Goal: Download file/media

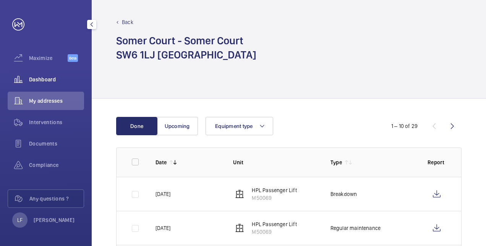
click at [53, 76] on span "Dashboard" at bounding box center [56, 80] width 55 height 8
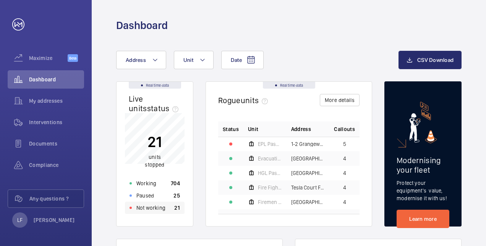
click at [142, 211] on p "Not working" at bounding box center [151, 208] width 29 height 8
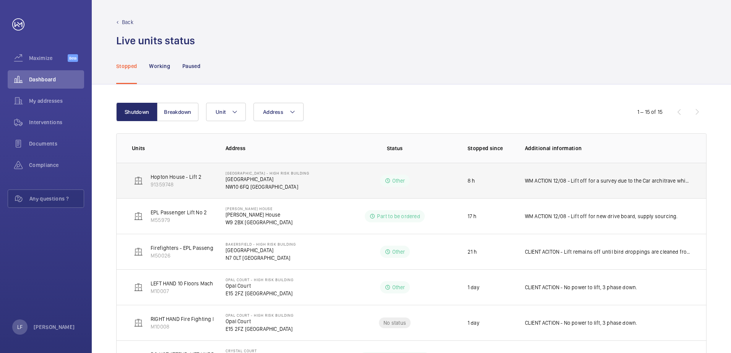
click at [235, 178] on p "[GEOGRAPHIC_DATA]" at bounding box center [268, 180] width 84 height 8
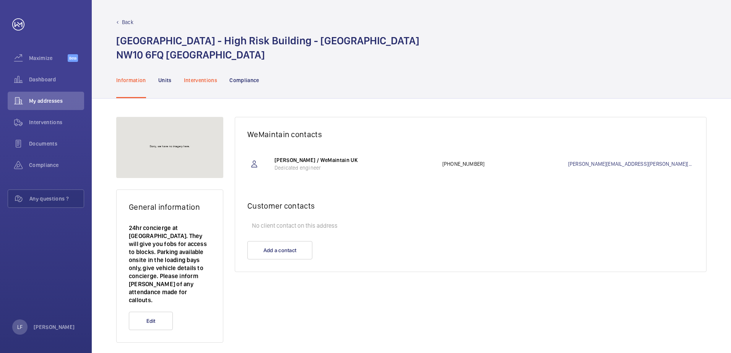
click at [202, 80] on p "Interventions" at bounding box center [201, 80] width 34 height 8
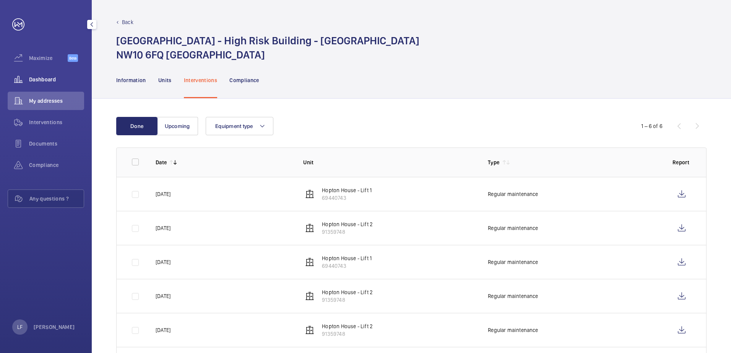
click at [40, 73] on div "Dashboard" at bounding box center [46, 79] width 76 height 18
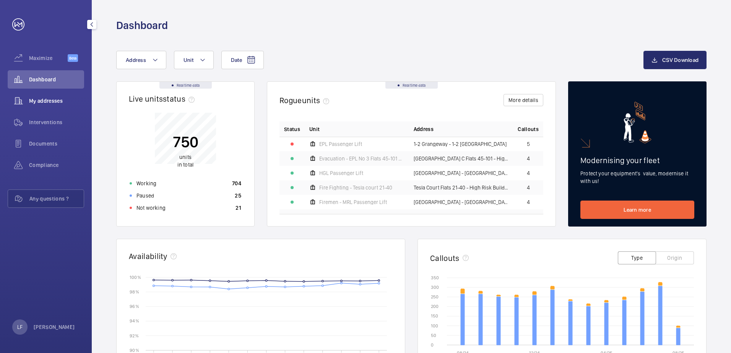
click at [44, 94] on div "My addresses" at bounding box center [46, 101] width 76 height 18
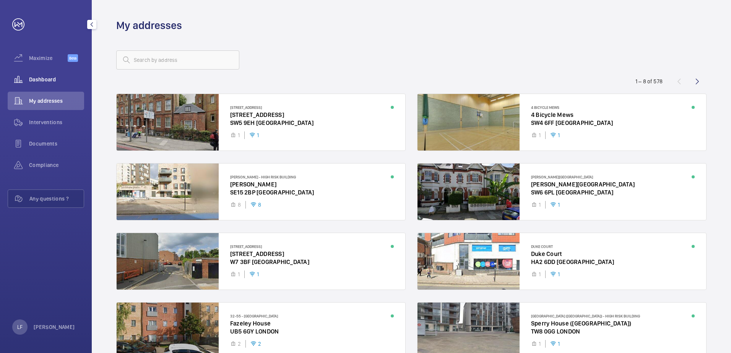
click at [46, 80] on span "Dashboard" at bounding box center [56, 80] width 55 height 8
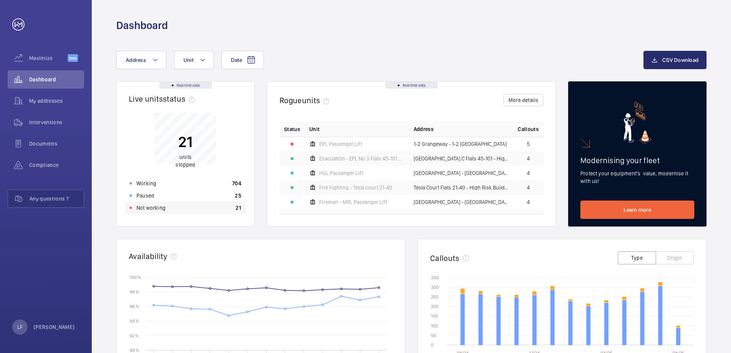
click at [193, 208] on div "Not working 21" at bounding box center [185, 208] width 121 height 12
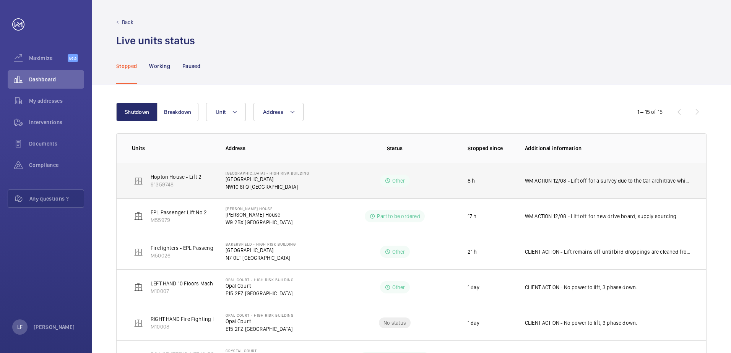
click at [486, 180] on p "WM ACTION 12/08 - Lift off for a survey due to the Car architrave which has bee…" at bounding box center [608, 181] width 166 height 8
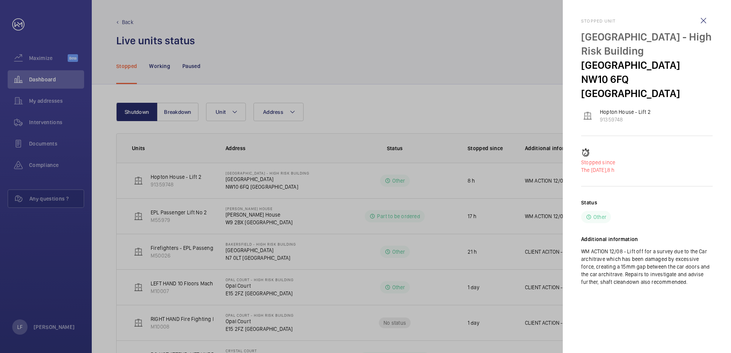
click at [340, 180] on div at bounding box center [365, 176] width 731 height 353
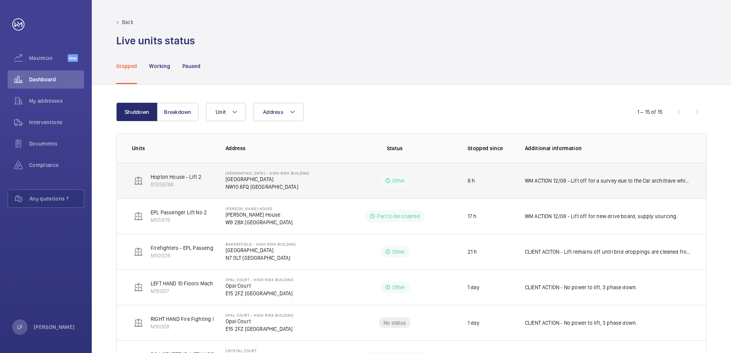
click at [246, 182] on p "[GEOGRAPHIC_DATA]" at bounding box center [268, 180] width 84 height 8
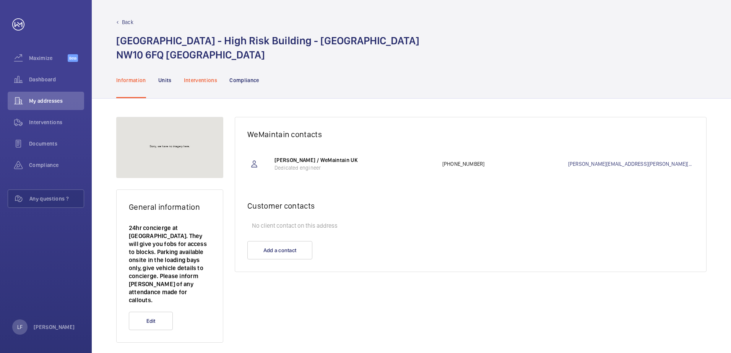
click at [208, 85] on div "Interventions" at bounding box center [201, 80] width 34 height 36
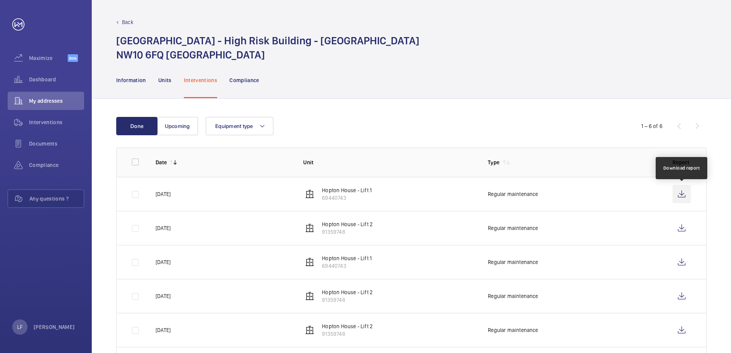
click at [486, 193] on wm-front-icon-button at bounding box center [682, 194] width 18 height 18
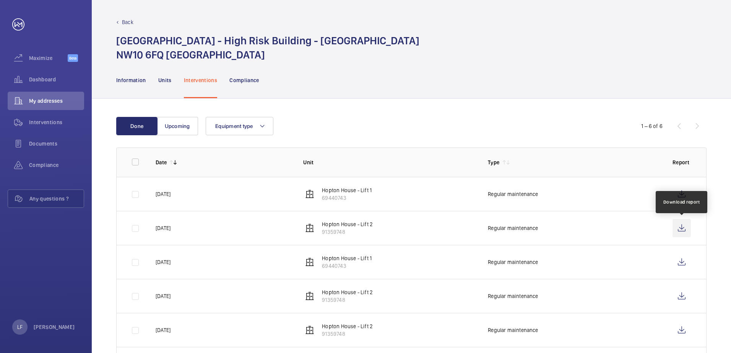
click at [486, 228] on wm-front-icon-button at bounding box center [682, 228] width 18 height 18
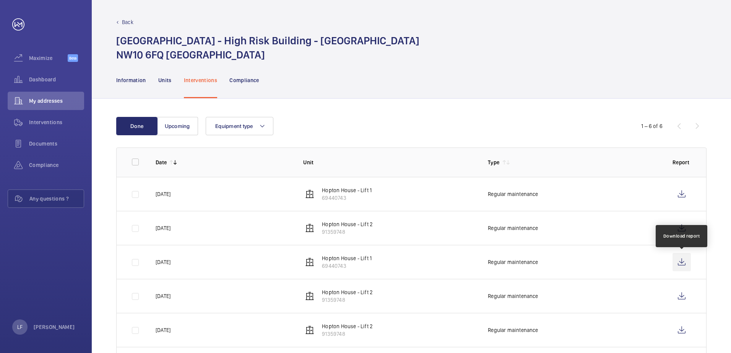
click at [486, 245] on wm-front-icon-button at bounding box center [682, 262] width 18 height 18
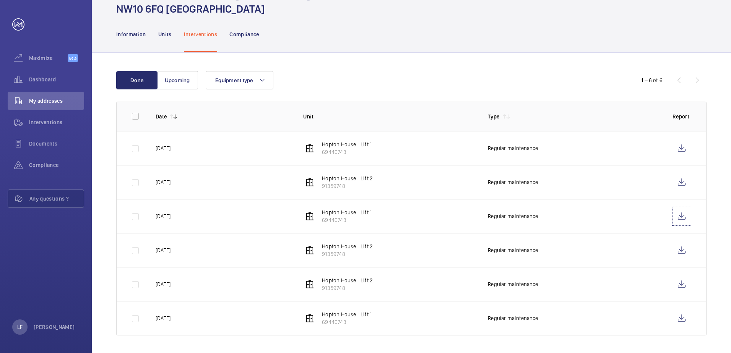
scroll to position [47, 0]
click at [486, 245] on wm-front-icon-button at bounding box center [682, 318] width 18 height 18
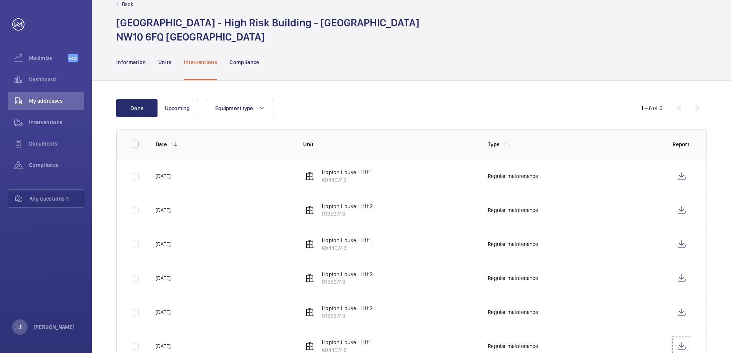
scroll to position [0, 0]
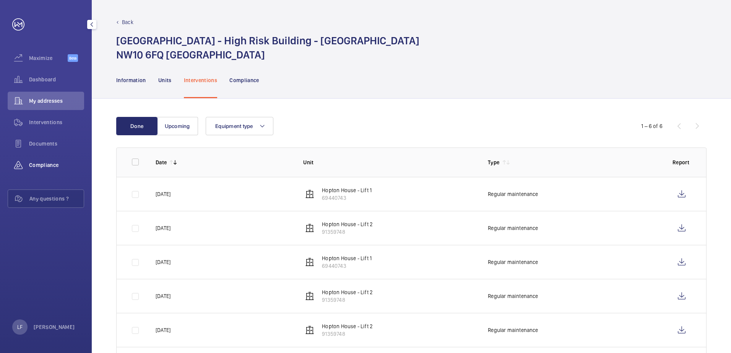
click at [50, 167] on span "Compliance" at bounding box center [56, 165] width 55 height 8
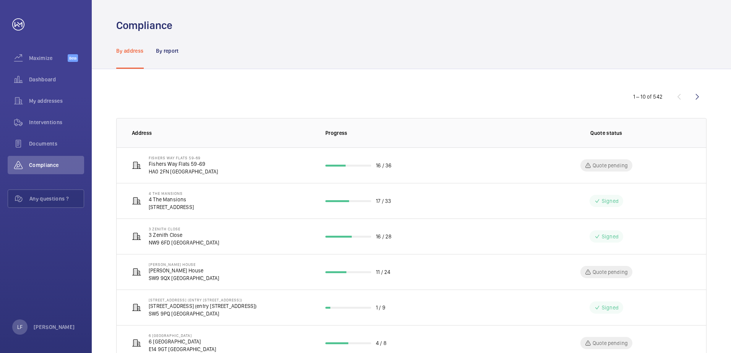
click at [129, 50] on p "By address" at bounding box center [130, 51] width 28 height 8
click at [171, 52] on p "By report" at bounding box center [167, 51] width 23 height 8
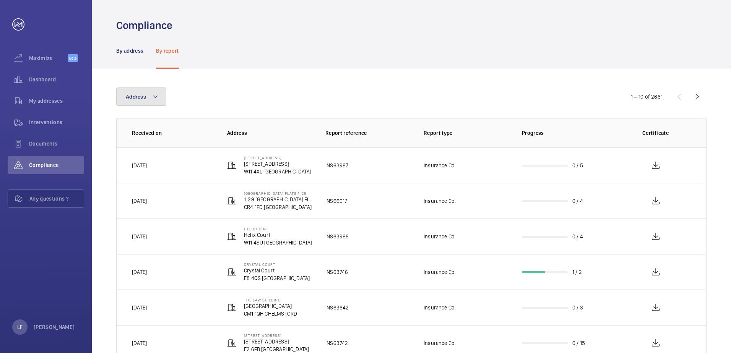
click at [163, 94] on button "Address" at bounding box center [141, 97] width 50 height 18
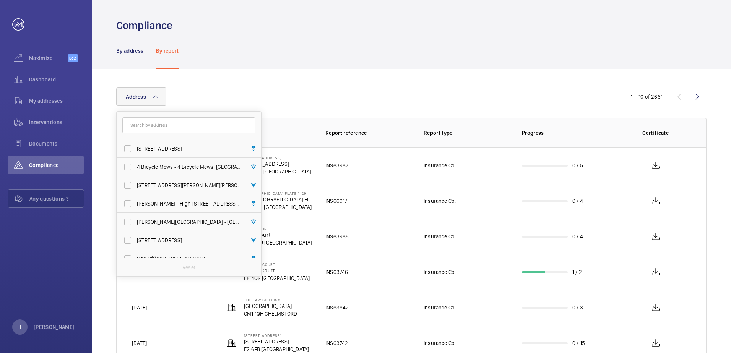
click at [154, 123] on input "text" at bounding box center [188, 125] width 133 height 16
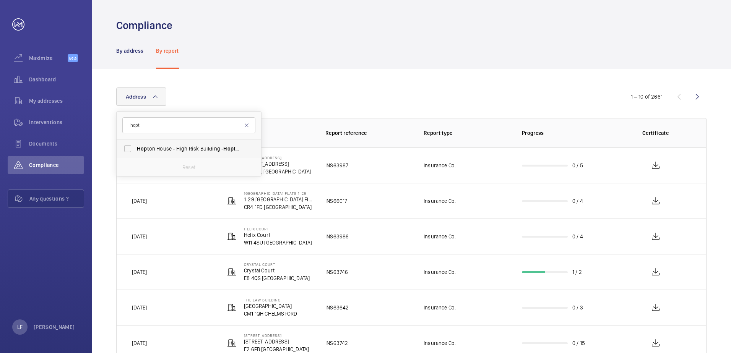
type input "hopt"
click at [125, 153] on label "Hopt on House - High Risk Building - [GEOGRAPHIC_DATA]" at bounding box center [183, 149] width 133 height 18
click at [125, 153] on input "Hopt on House - High Risk Building - [GEOGRAPHIC_DATA]" at bounding box center [127, 148] width 15 height 15
checkbox input "true"
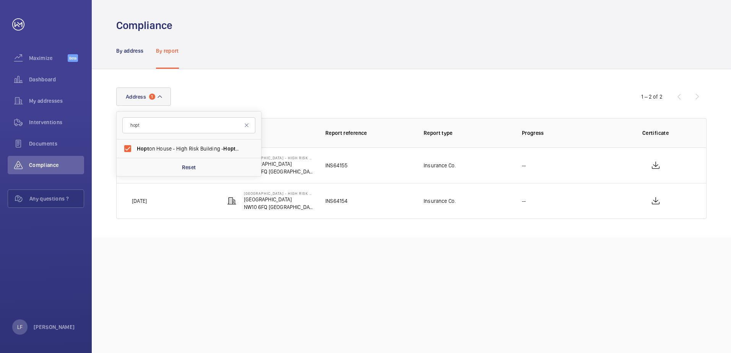
click at [287, 92] on div "Address [STREET_ADDRESS] Reset" at bounding box center [365, 97] width 499 height 18
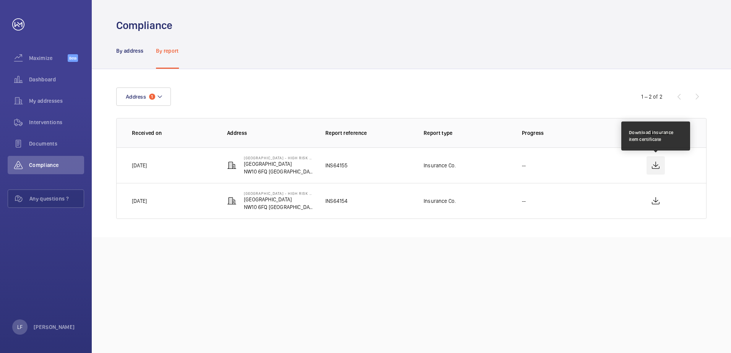
click at [486, 168] on wm-front-icon-button at bounding box center [656, 165] width 18 height 18
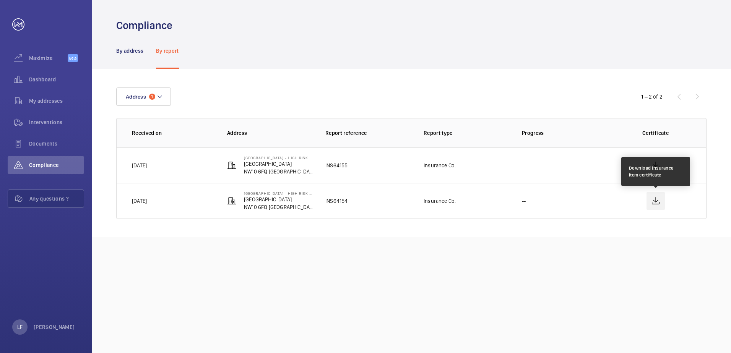
click at [486, 199] on wm-front-icon-button at bounding box center [656, 201] width 18 height 18
click at [139, 51] on p "By address" at bounding box center [130, 51] width 28 height 8
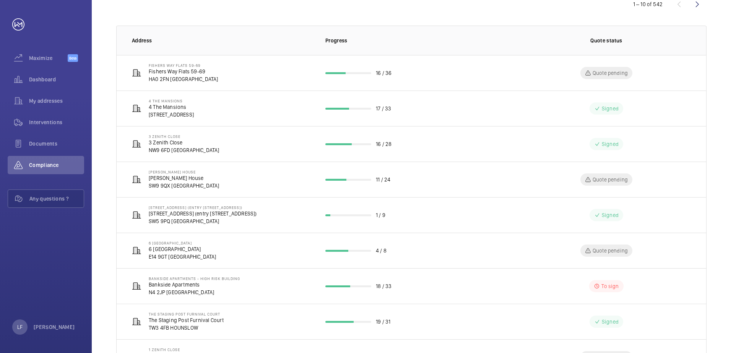
scroll to position [115, 0]
